Goal: Information Seeking & Learning: Learn about a topic

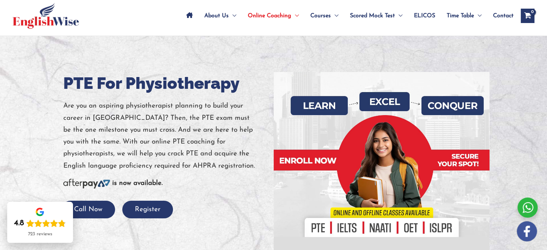
scroll to position [36, 0]
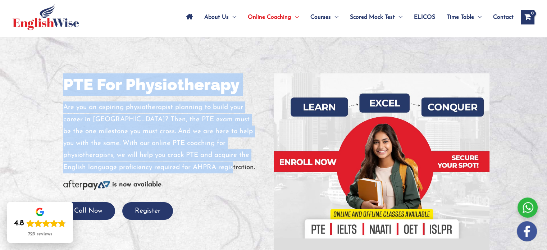
drag, startPoint x: 210, startPoint y: 165, endPoint x: 59, endPoint y: 87, distance: 169.7
click at [59, 87] on div "PTE For Physiotherapy Are you an aspiring physiotherapist planning to build you…" at bounding box center [166, 146] width 216 height 146
copy div "PTE For Physiotherapy Are you an aspiring physiotherapist planning to build you…"
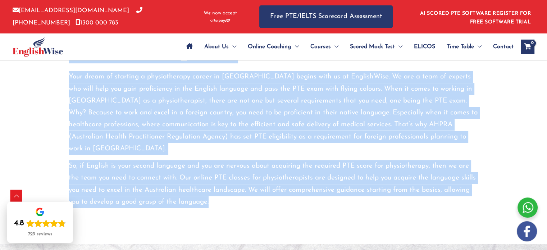
scroll to position [358, 0]
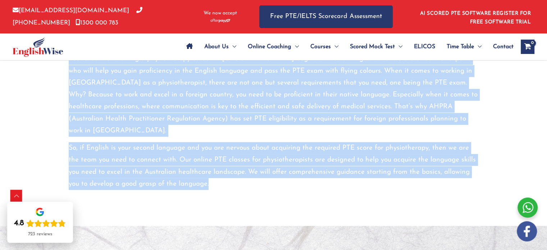
drag, startPoint x: 71, startPoint y: 80, endPoint x: 238, endPoint y: 180, distance: 194.7
click at [238, 180] on div "Mastering PTE for Physiotherapy Registration in [GEOGRAPHIC_DATA] Your dream of…" at bounding box center [274, 96] width 432 height 259
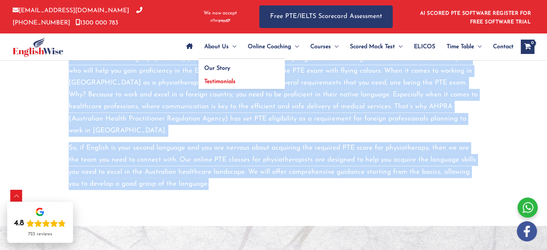
copy div "Loremipsu DOL sit Ametconsectet Adipiscingel se Doeiusmod Temp incid ut laboree…"
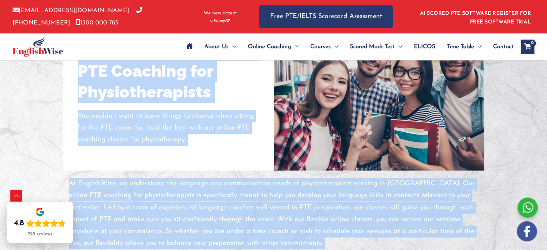
scroll to position [625, 0]
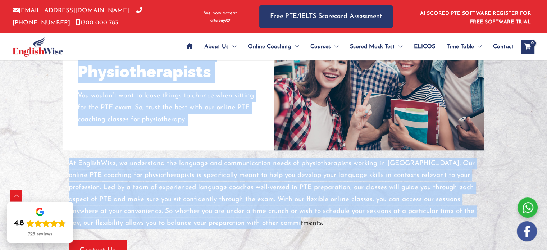
drag, startPoint x: 80, startPoint y: 103, endPoint x: 334, endPoint y: 213, distance: 276.7
click at [334, 213] on div "Australia’s best Online PTE Coaching for Physiotherapists You wouldn’t want to …" at bounding box center [273, 128] width 421 height 266
copy div "Australia’s best Online PTE Coaching for Physiotherapists You wouldn’t want to …"
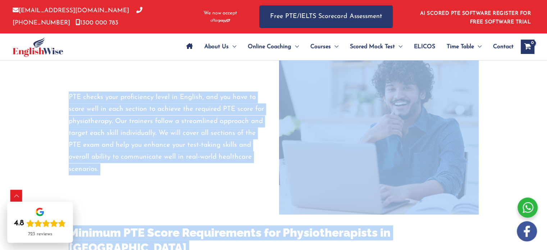
scroll to position [1033, 0]
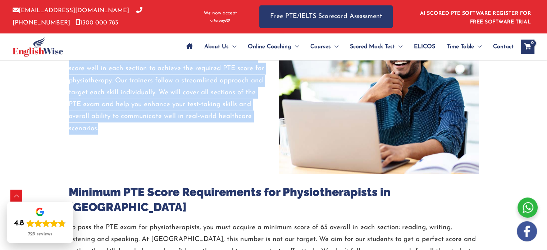
drag, startPoint x: 106, startPoint y: 79, endPoint x: 265, endPoint y: 102, distance: 159.8
click at [265, 102] on div "PTE Requirements for AHPRA Registration AHPRA sets English language proficiency…" at bounding box center [273, 131] width 421 height 412
copy div "PTE Requirements for AHPRA Registration AHPRA sets English language proficiency…"
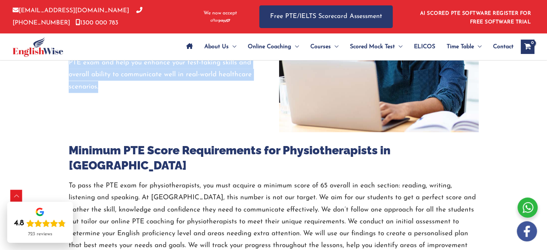
scroll to position [1105, 0]
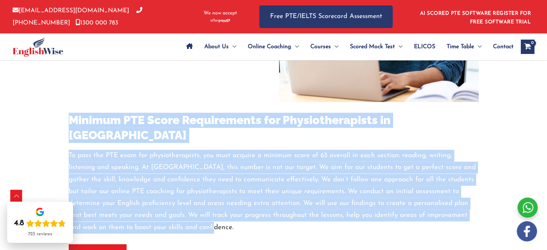
drag, startPoint x: 70, startPoint y: 95, endPoint x: 193, endPoint y: 185, distance: 152.9
click at [193, 185] on div "Minimum PTE Score Requirements for Physiotherapists in [GEOGRAPHIC_DATA] To pas…" at bounding box center [274, 183] width 410 height 163
copy div "Minimum PTE Score Requirements for Physiotherapists in [GEOGRAPHIC_DATA] To pas…"
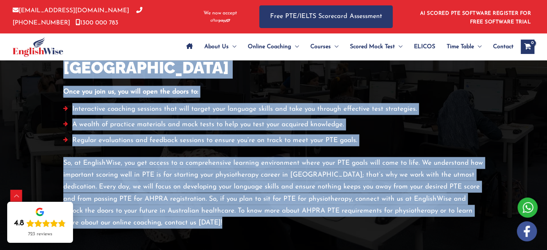
scroll to position [1416, 0]
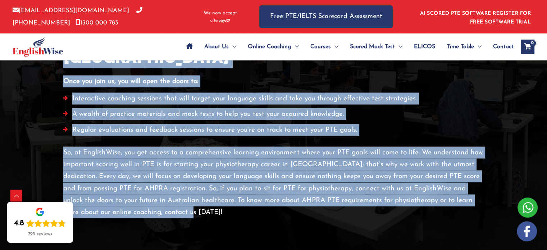
drag, startPoint x: 65, startPoint y: 128, endPoint x: 167, endPoint y: 172, distance: 110.8
click at [167, 172] on div "Achieve your desired PTE Score for Physiotherapy in [GEOGRAPHIC_DATA] Once you …" at bounding box center [273, 122] width 421 height 192
copy div "Loremip dolo sitamet CON Adipi eli Seddoeiusmodt in Utlaboree Dolo mag aliq en,…"
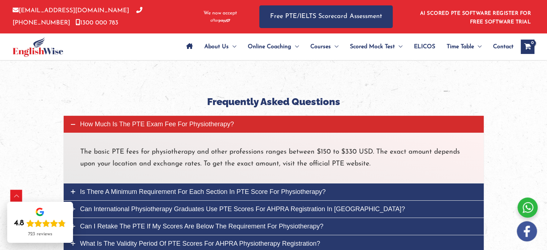
scroll to position [2351, 0]
